Goal: Task Accomplishment & Management: Manage account settings

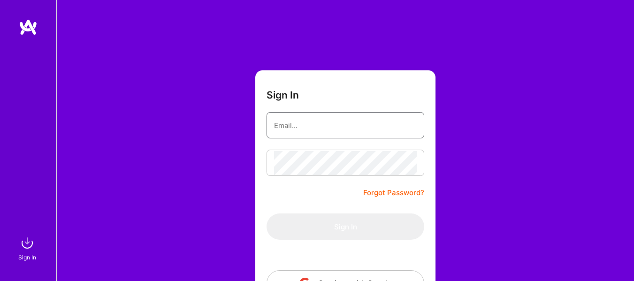
type input "dennisezaga@gmail.com"
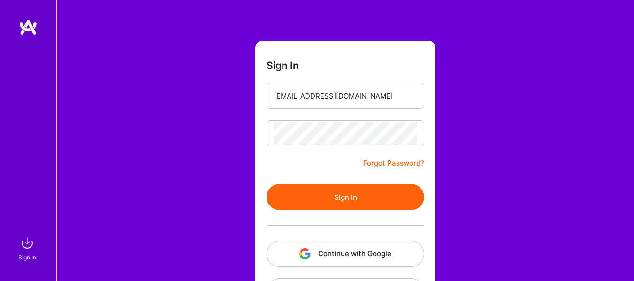
scroll to position [30, 0]
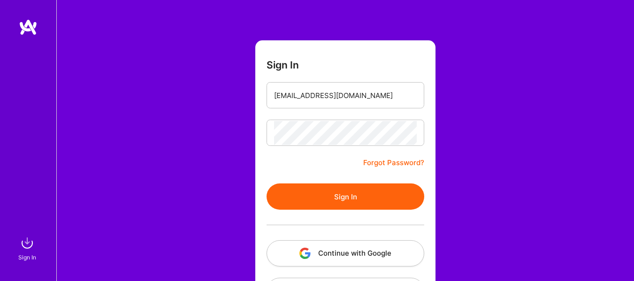
click at [355, 199] on button "Sign In" at bounding box center [345, 196] width 158 height 26
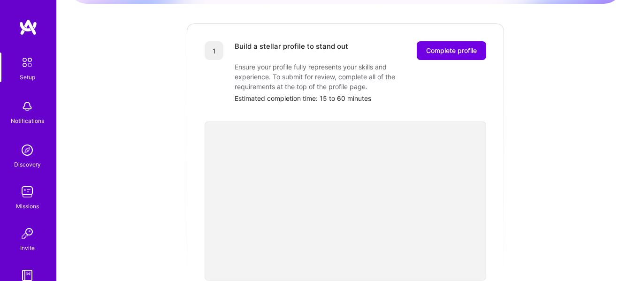
scroll to position [115, 0]
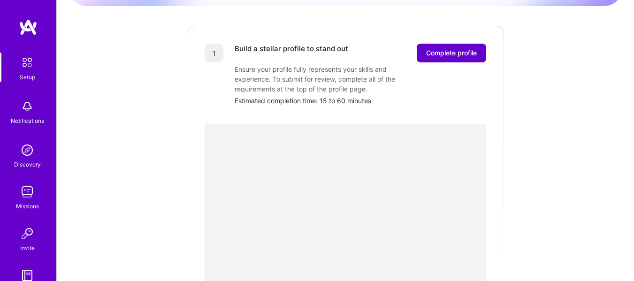
click at [431, 48] on span "Complete profile" at bounding box center [451, 52] width 51 height 9
